Goal: Task Accomplishment & Management: Use online tool/utility

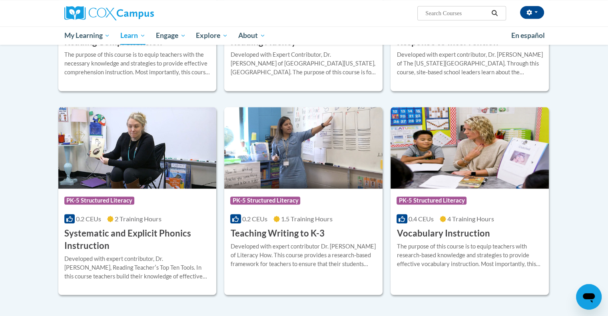
scroll to position [827, 0]
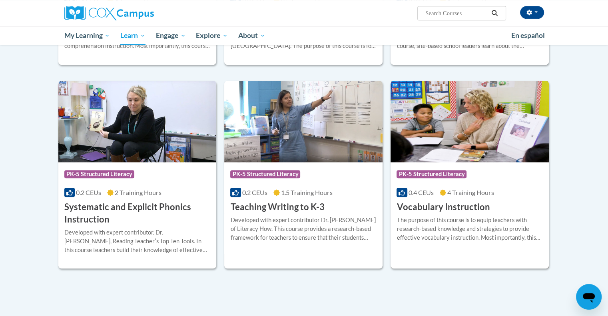
click at [454, 202] on h3 "Vocabulary Instruction" at bounding box center [442, 207] width 93 height 12
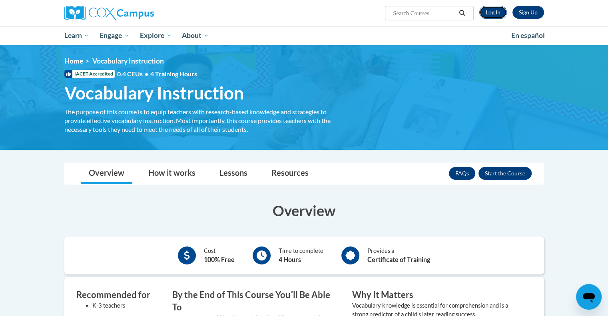
click at [483, 12] on link "Log In" at bounding box center [493, 12] width 28 height 13
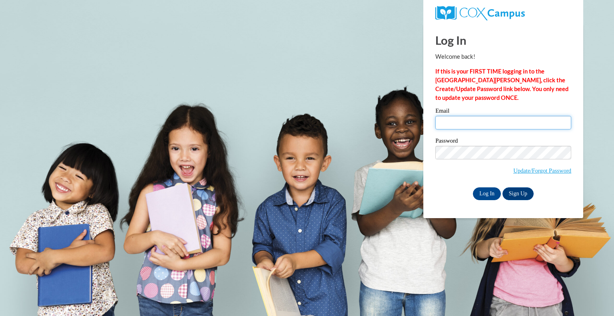
type input "lesandrinia@peshtigo.k12.wi.us"
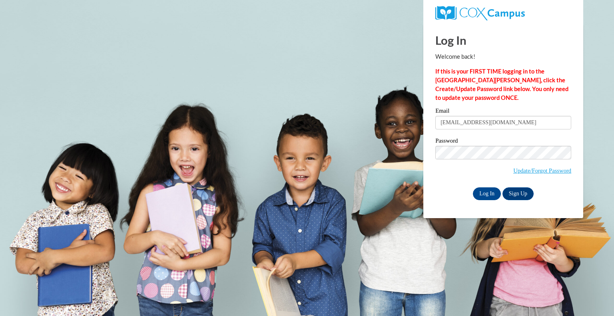
click at [472, 121] on input "lesandrinia@peshtigo.k12.wi.us" at bounding box center [503, 123] width 136 height 14
click at [481, 202] on div "Log In Welcome back! If this is your FIRST TIME logging in to the NEW Cox Campu…" at bounding box center [503, 121] width 172 height 194
click at [482, 195] on input "Log In" at bounding box center [487, 193] width 28 height 13
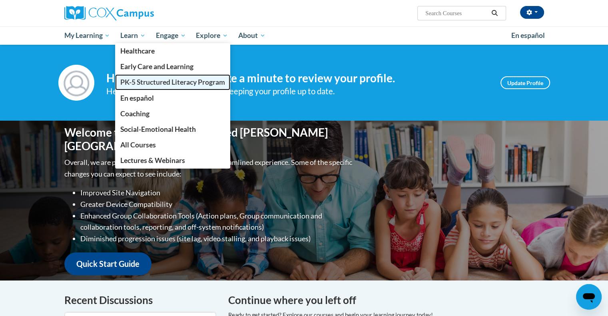
click at [158, 85] on span "PK-5 Structured Literacy Program" at bounding box center [172, 82] width 105 height 8
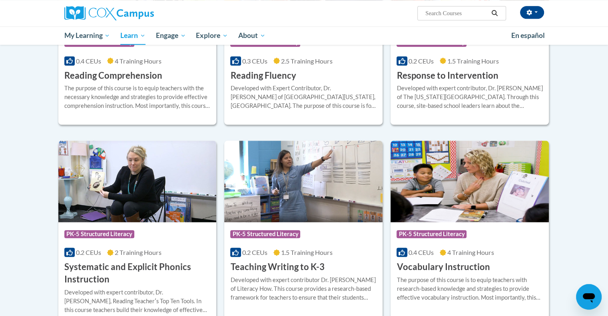
scroll to position [788, 0]
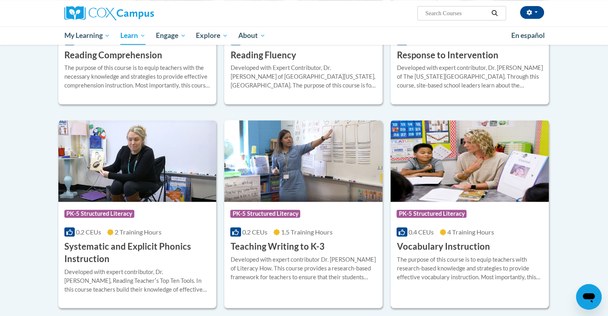
click at [482, 222] on div "Course Category: PK-5 Structured Literacy" at bounding box center [469, 215] width 146 height 18
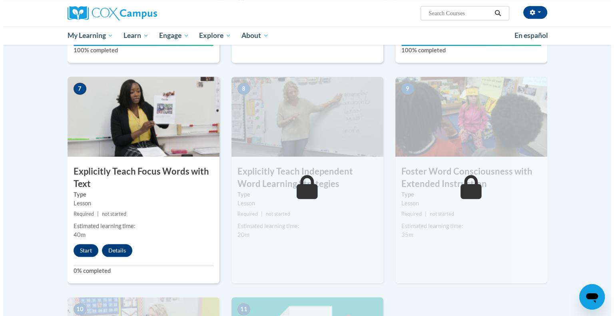
scroll to position [572, 0]
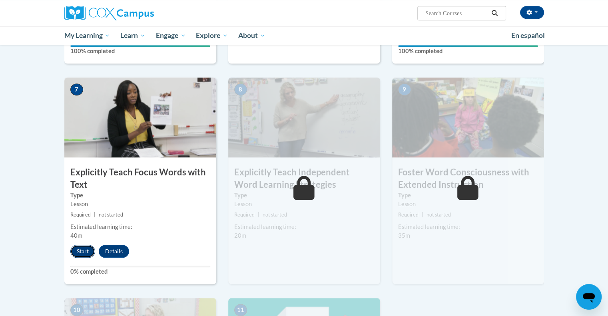
click at [83, 249] on button "Start" at bounding box center [82, 251] width 25 height 13
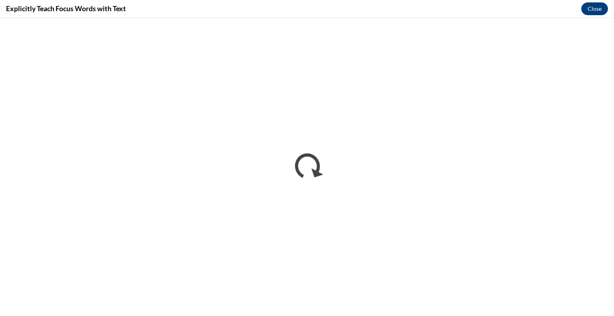
scroll to position [0, 0]
